Goal: Task Accomplishment & Management: Manage account settings

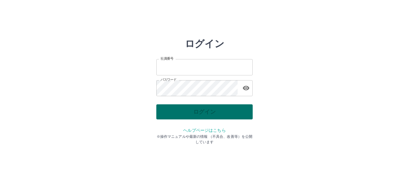
type input "*******"
drag, startPoint x: 222, startPoint y: 114, endPoint x: 218, endPoint y: 109, distance: 5.6
click at [221, 113] on div "ログイン" at bounding box center [204, 111] width 96 height 15
click at [218, 109] on button "ログイン" at bounding box center [204, 111] width 96 height 15
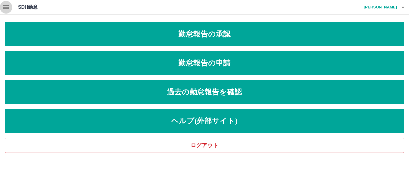
click at [10, 7] on button "button" at bounding box center [6, 7] width 12 height 14
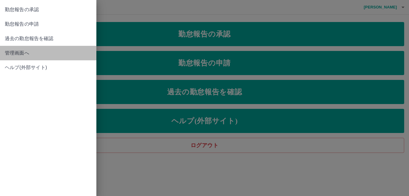
click at [17, 52] on span "管理画面へ" at bounding box center [48, 52] width 87 height 7
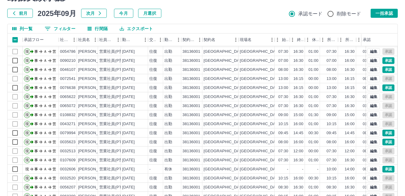
scroll to position [59, 0]
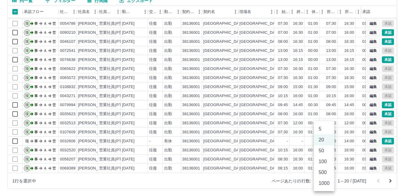
click at [328, 183] on body "SDH勤怠 [PERSON_NAME] 勤務実績承認 前月 [DATE] 次月 今月 月選択 承認モード 削除モード 一括承認 列一覧 0 フィルター 行間隔…" at bounding box center [204, 68] width 409 height 255
click at [323, 162] on li "100" at bounding box center [324, 161] width 20 height 11
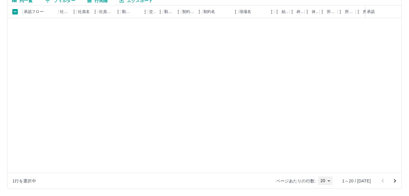
type input "***"
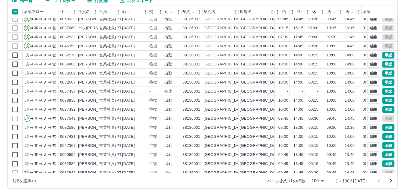
scroll to position [241, 0]
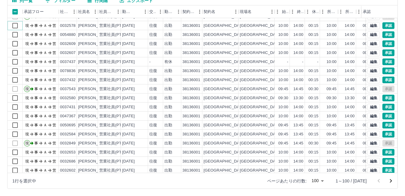
click at [18, 33] on div "現 事 Ａ 営 0037432 [PERSON_NAME] 営業社員(PT契約) [DATE] - 有休 38136001 [GEOGRAPHIC_DATA]…" at bounding box center [255, 98] width 495 height 208
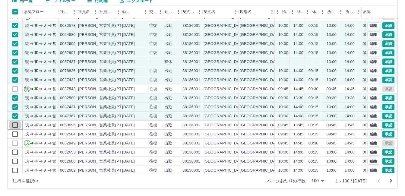
click at [16, 130] on div "現 事 Ａ 営 0037668 一ツ町　祥子 営業社員(PT契約) 2025-09-24 往復 出勤 38136001 泉佐野市 泉佐野市立学校給食センター …" at bounding box center [255, 98] width 495 height 208
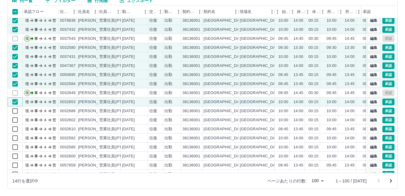
scroll to position [331, 0]
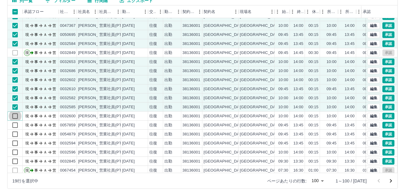
click at [19, 121] on div "現 事 Ａ 営 0037543 田端　裕美 営業社員(PT契約) 2025-09-24 往復 出勤 38136001 泉佐野市 泉佐野市立学校給食センター 0…" at bounding box center [255, 98] width 495 height 208
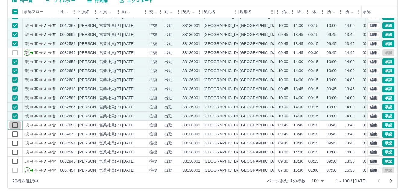
click at [18, 130] on div "現 事 Ａ 営 0037543 田端　裕美 営業社員(PT契約) 2025-09-24 往復 出勤 38136001 泉佐野市 泉佐野市立学校給食センター 0…" at bounding box center [255, 98] width 495 height 208
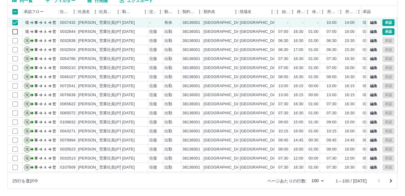
scroll to position [0, 0]
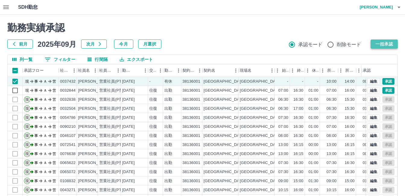
click at [386, 43] on button "一括承認" at bounding box center [383, 43] width 27 height 9
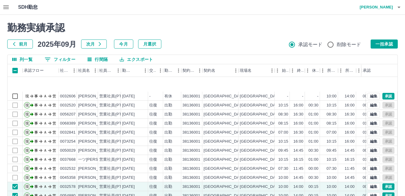
scroll to position [181, 0]
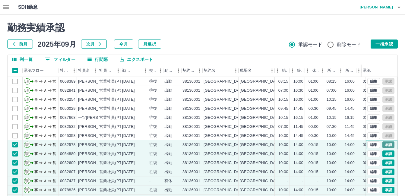
click at [386, 146] on button "承認" at bounding box center [388, 144] width 12 height 7
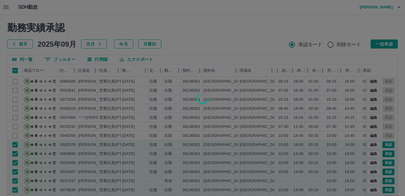
click at [386, 152] on div at bounding box center [202, 98] width 405 height 196
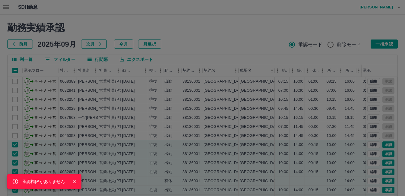
drag, startPoint x: 388, startPoint y: 161, endPoint x: 387, endPoint y: 165, distance: 3.6
click at [387, 164] on div "承認権限がありません" at bounding box center [202, 98] width 405 height 196
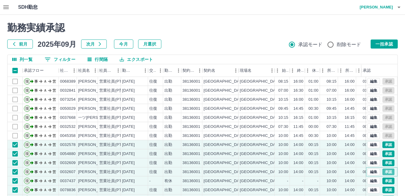
drag, startPoint x: 387, startPoint y: 169, endPoint x: 387, endPoint y: 175, distance: 6.4
click at [387, 175] on div "編集 承認" at bounding box center [381, 171] width 31 height 9
click at [388, 178] on button "承認" at bounding box center [388, 180] width 12 height 7
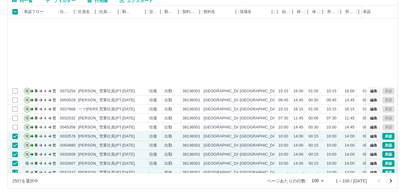
scroll to position [241, 0]
